Goal: Information Seeking & Learning: Learn about a topic

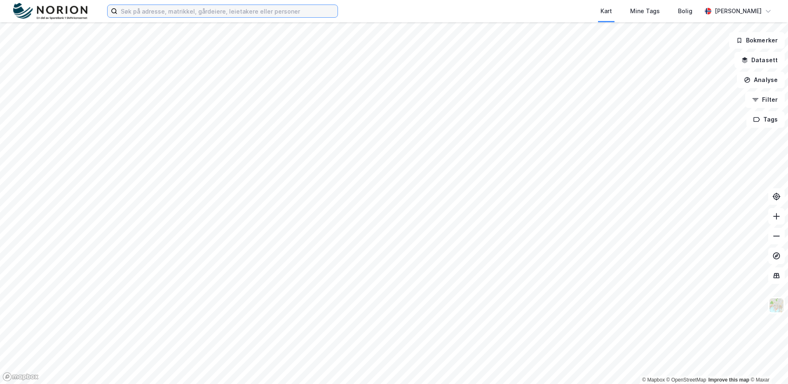
click at [171, 14] on input at bounding box center [227, 11] width 220 height 12
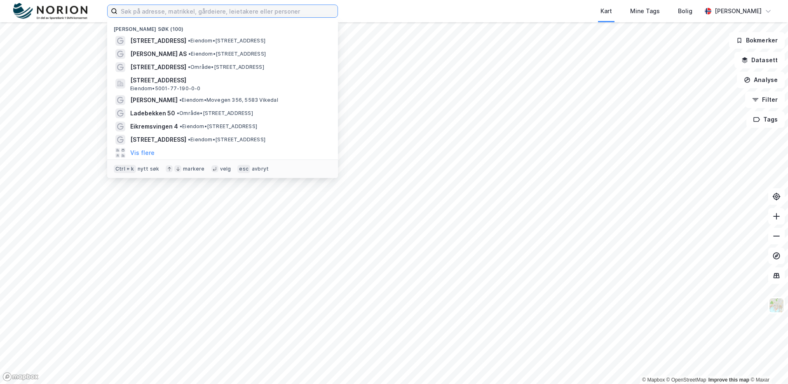
click at [131, 16] on input at bounding box center [227, 11] width 220 height 12
paste input "Elgvegen 22"
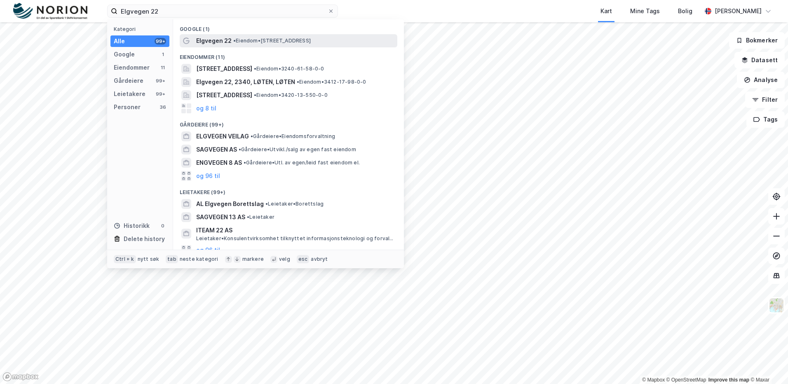
click at [227, 38] on span "Elgvegen 22" at bounding box center [213, 41] width 35 height 10
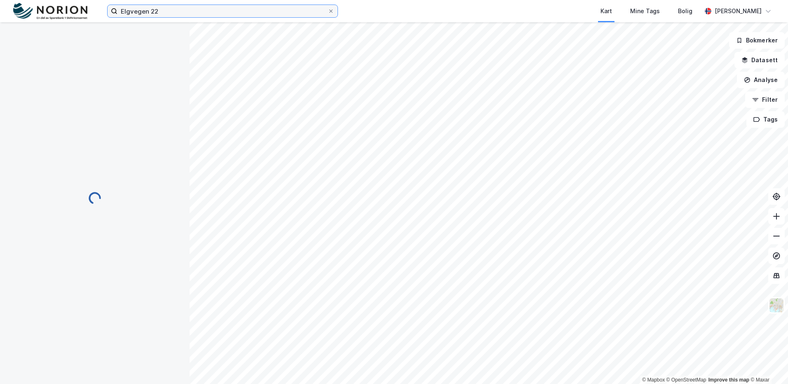
click at [182, 14] on input "Elgvegen 22" at bounding box center [222, 11] width 210 height 12
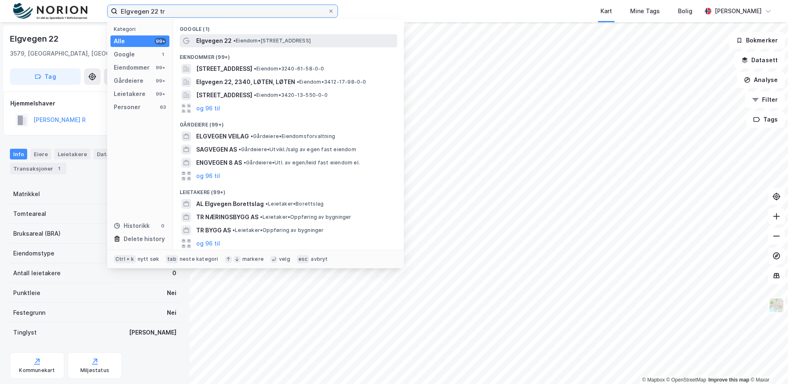
type input "Elgvegen 22 tr"
click at [290, 42] on span "• Eiendom • [STREET_ADDRESS]" at bounding box center [271, 40] width 77 height 7
